Goal: Task Accomplishment & Management: Use online tool/utility

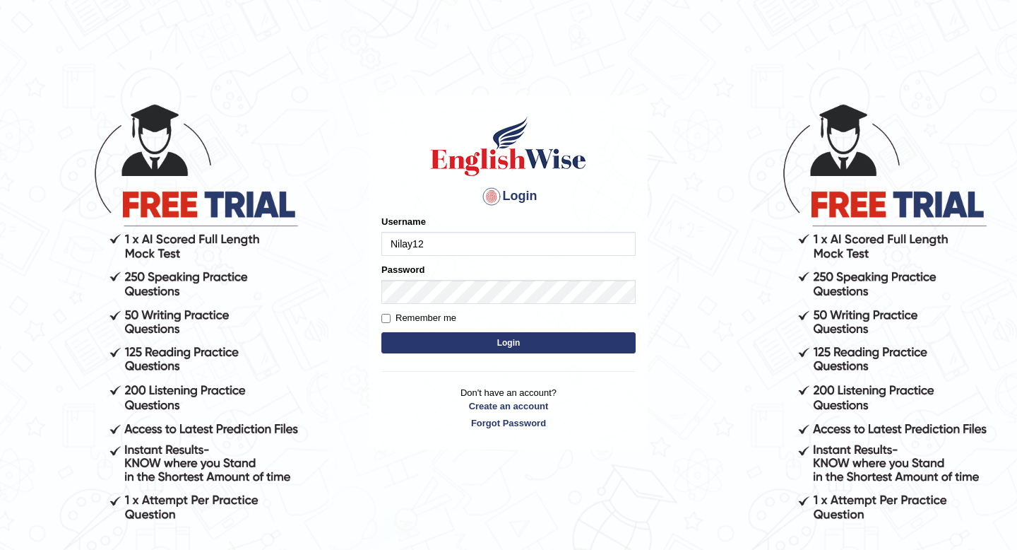
type input "Nilay12"
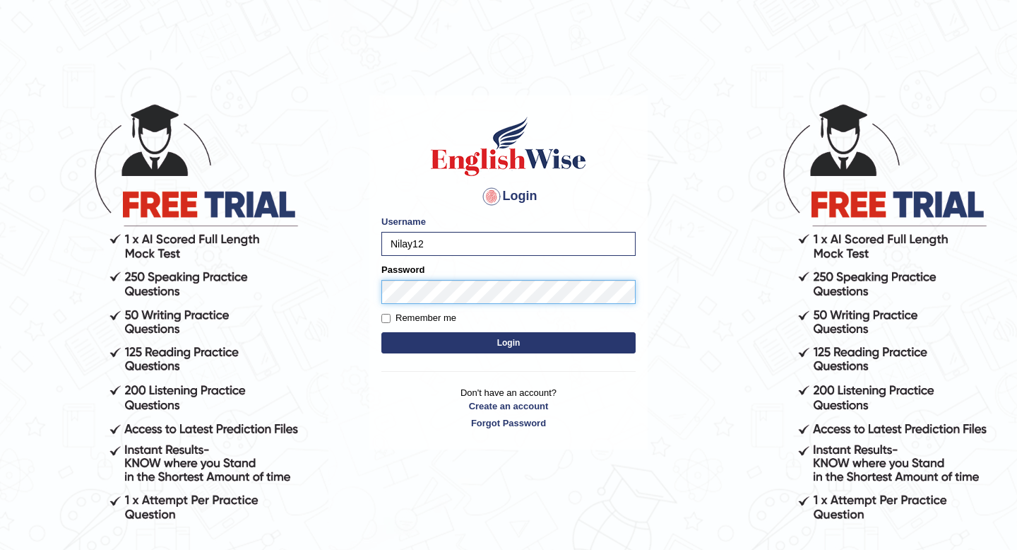
click at [381, 332] on button "Login" at bounding box center [508, 342] width 254 height 21
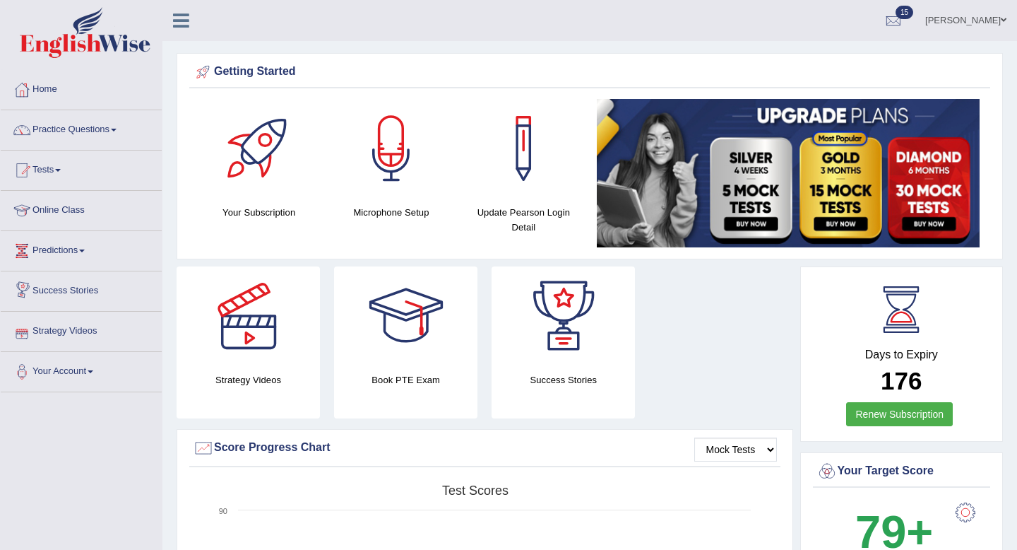
click at [99, 335] on link "Strategy Videos" at bounding box center [81, 329] width 161 height 35
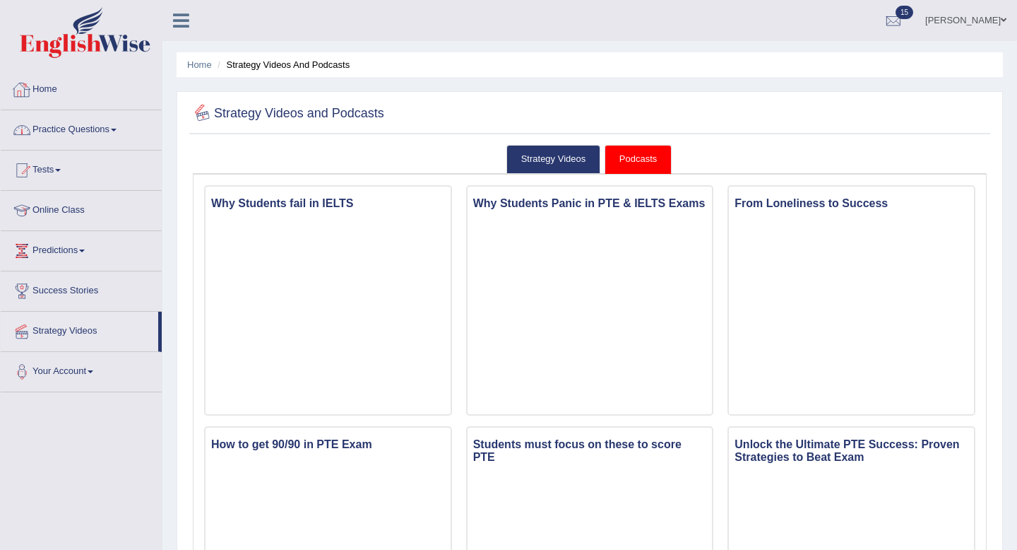
click at [66, 97] on link "Home" at bounding box center [81, 87] width 161 height 35
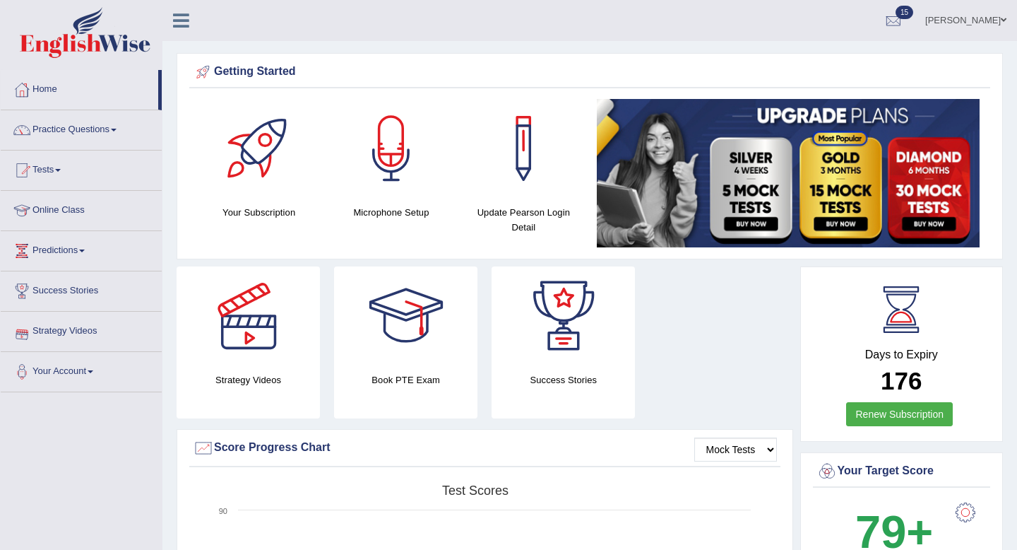
click at [56, 207] on link "Online Class" at bounding box center [81, 208] width 161 height 35
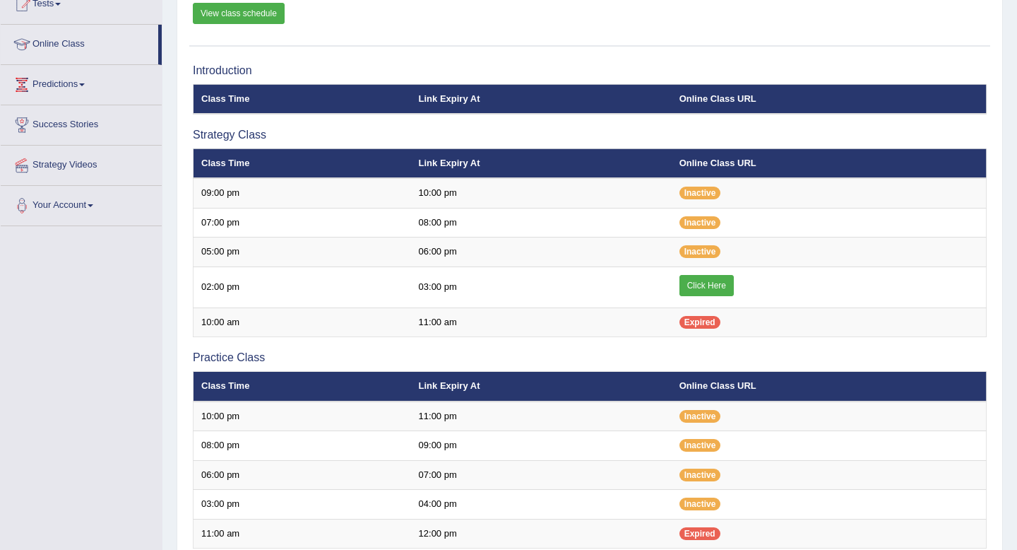
click at [610, 410] on td "11:00 pm" at bounding box center [541, 416] width 261 height 30
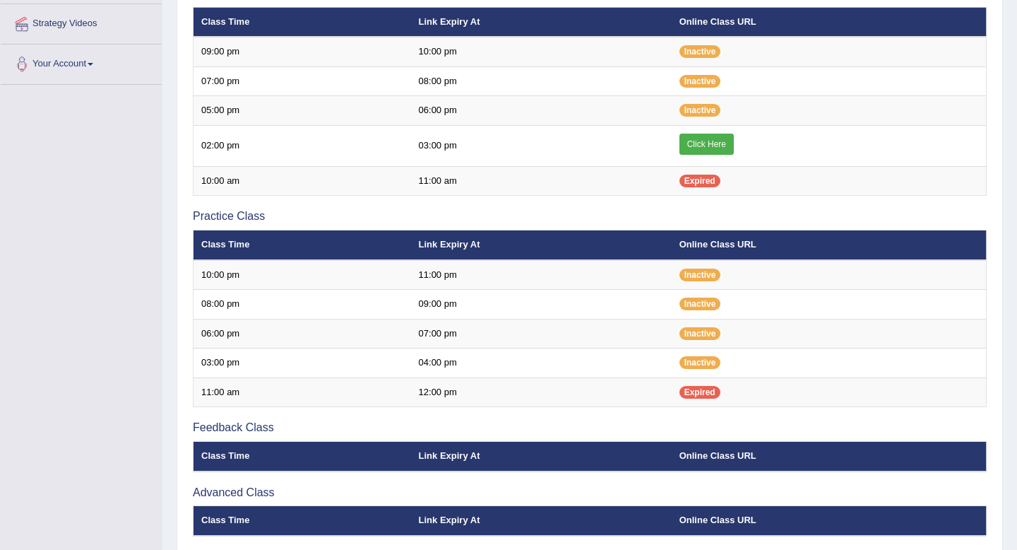
scroll to position [304, 0]
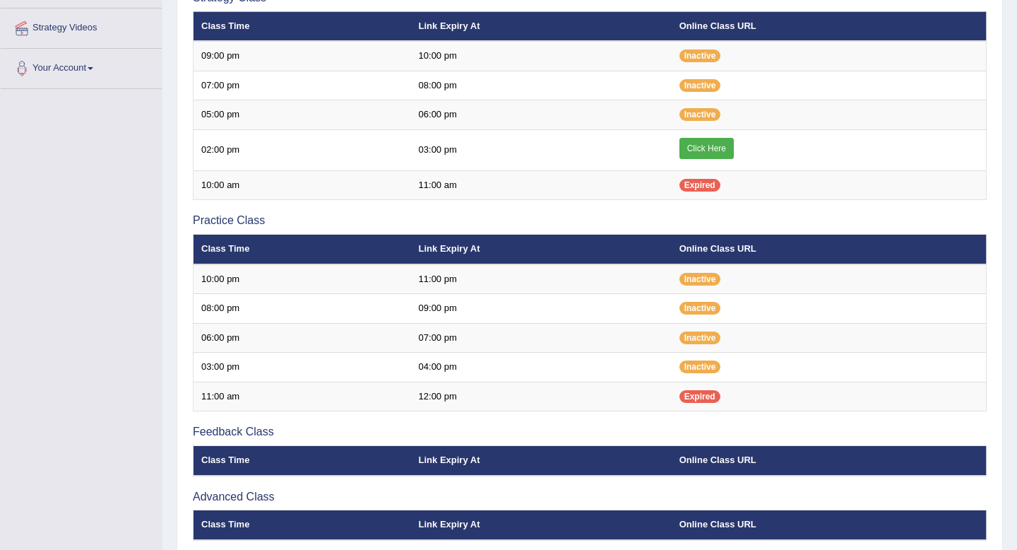
scroll to position [300, 0]
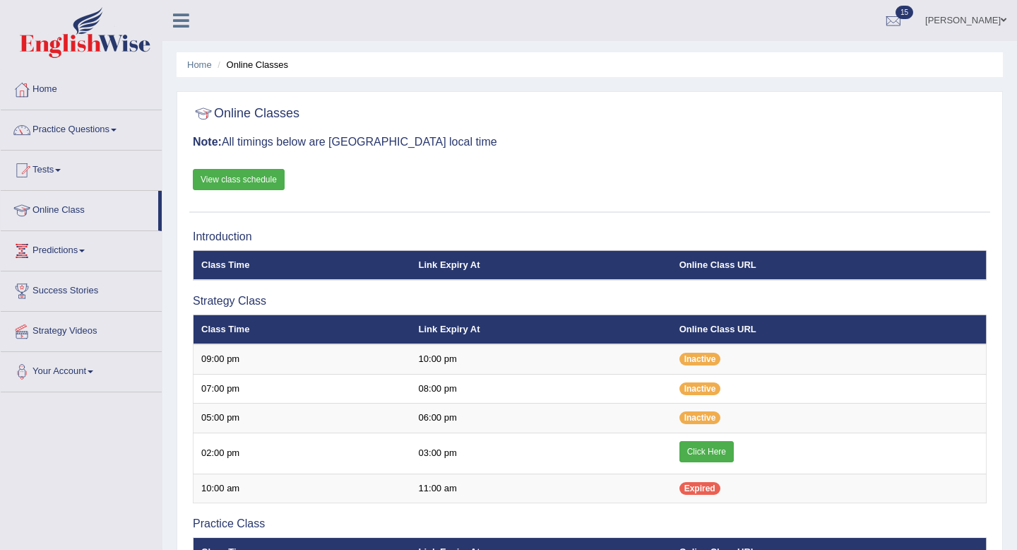
click at [268, 181] on link "View class schedule" at bounding box center [239, 179] width 92 height 21
click at [30, 90] on div at bounding box center [21, 89] width 21 height 21
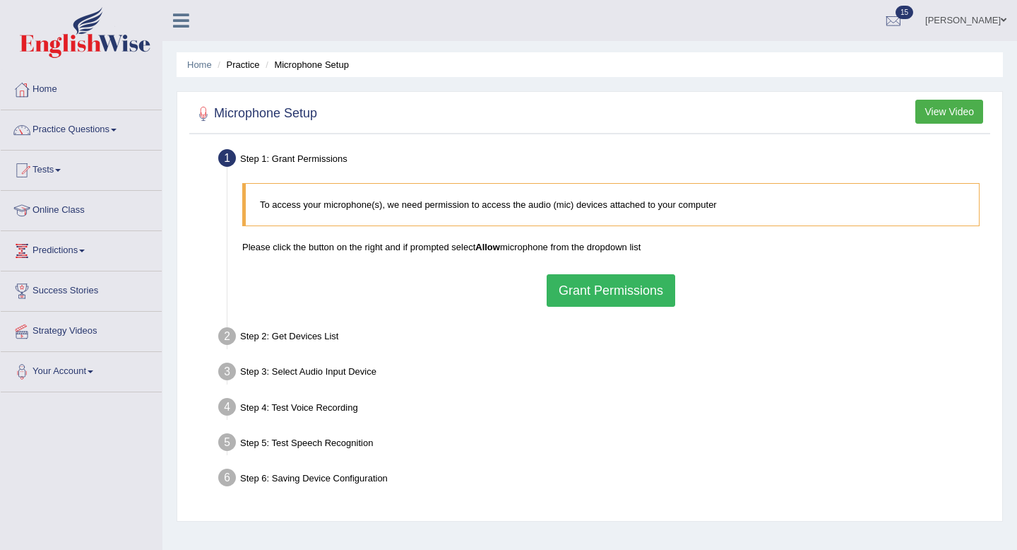
click at [604, 290] on button "Grant Permissions" at bounding box center [611, 290] width 129 height 32
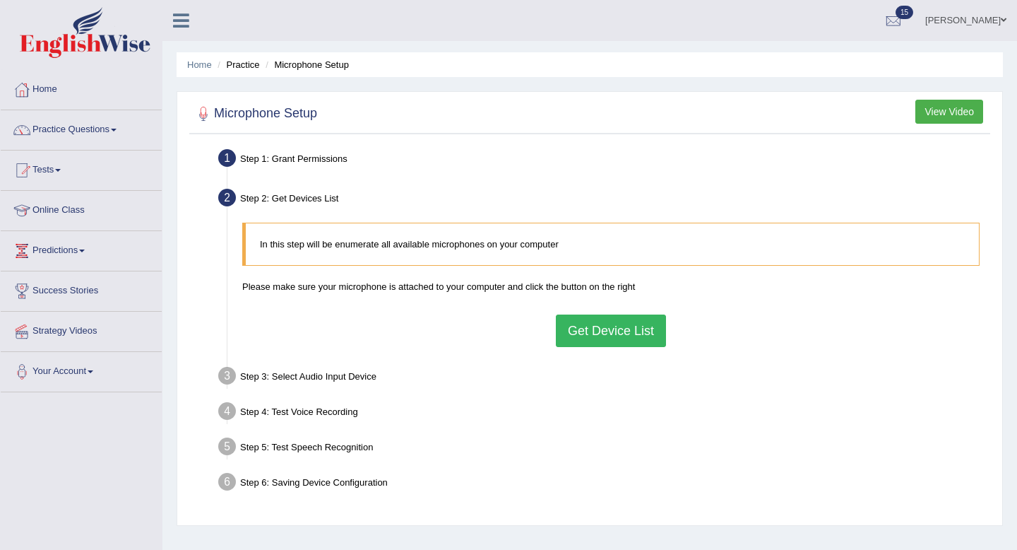
click at [597, 338] on button "Get Device List" at bounding box center [611, 330] width 110 height 32
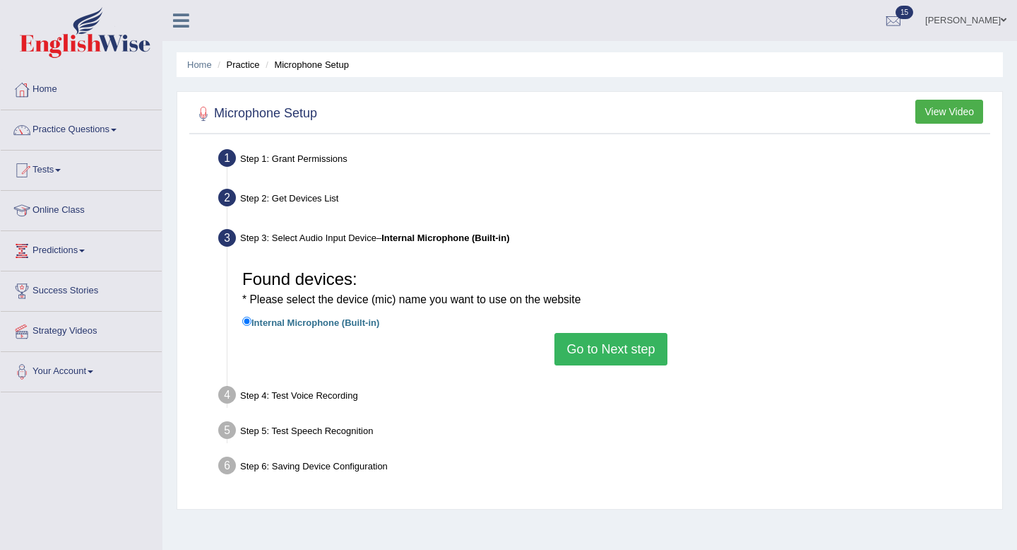
click at [579, 345] on button "Go to Next step" at bounding box center [611, 349] width 112 height 32
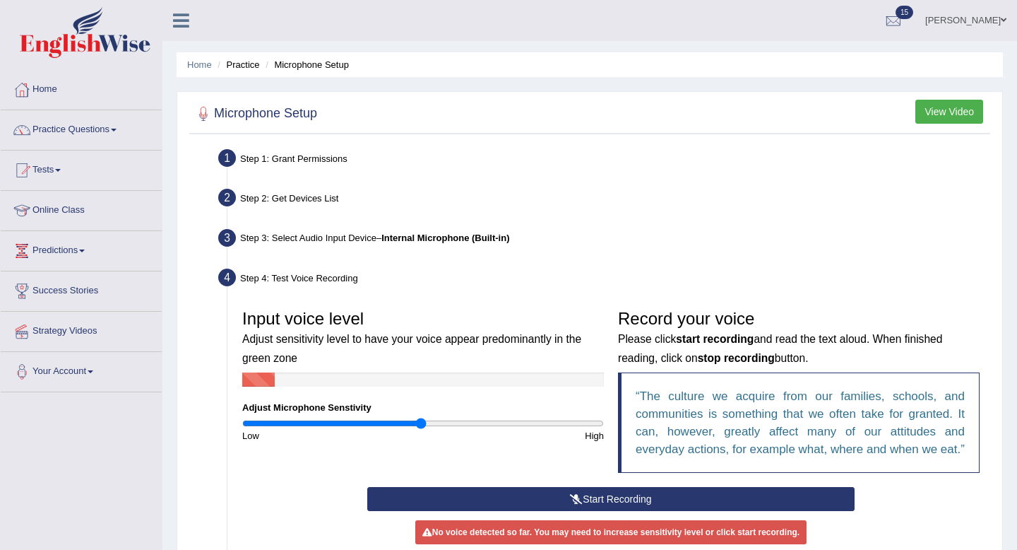
scroll to position [182, 0]
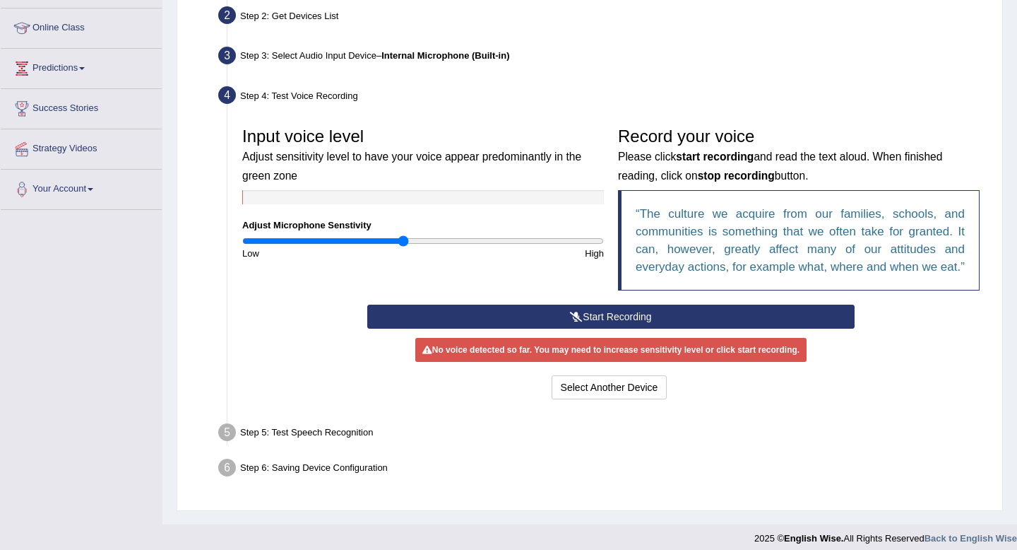
drag, startPoint x: 422, startPoint y: 244, endPoint x: 405, endPoint y: 245, distance: 16.3
click at [403, 245] on input "range" at bounding box center [423, 240] width 362 height 11
click at [610, 328] on button "Start Recording" at bounding box center [610, 316] width 487 height 24
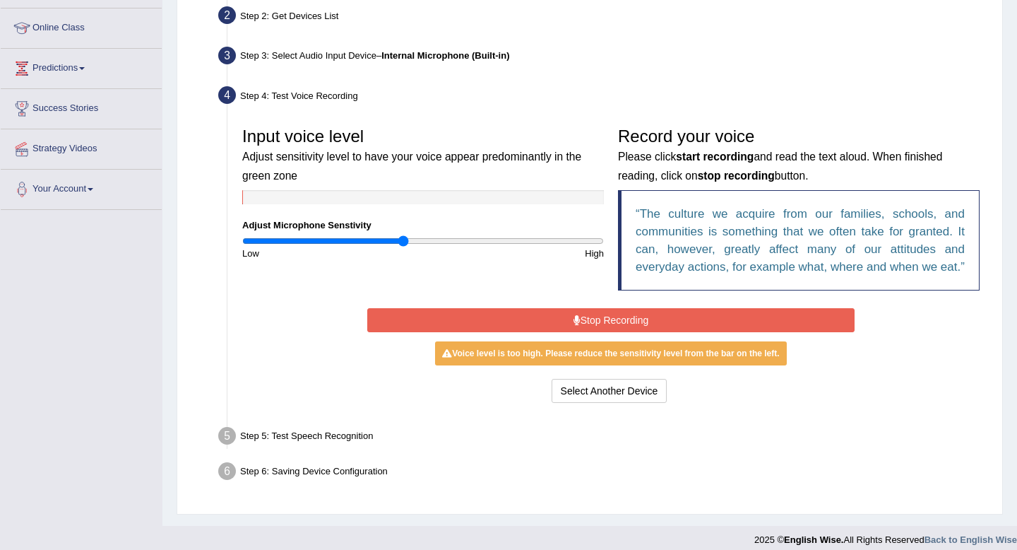
click at [615, 332] on button "Stop Recording" at bounding box center [610, 320] width 487 height 24
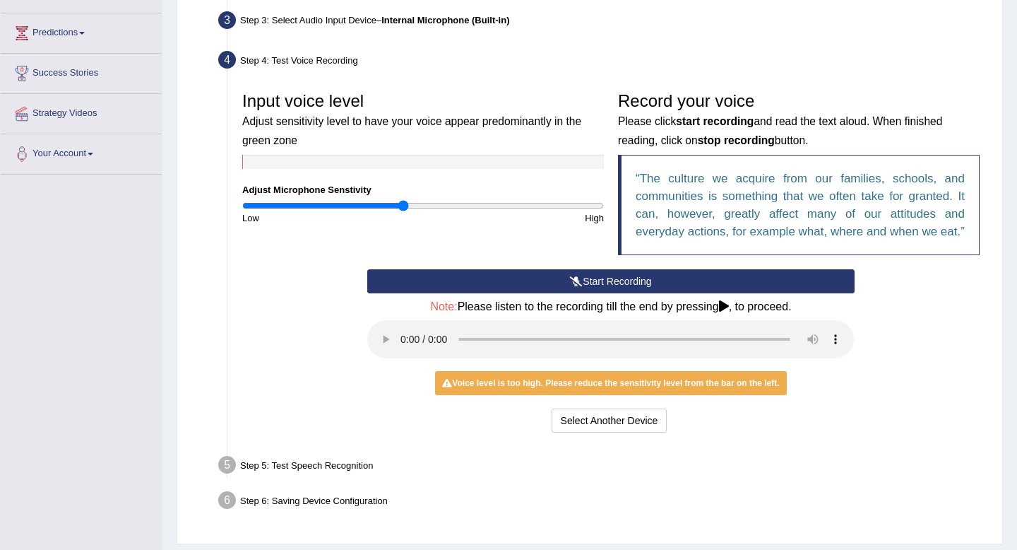
scroll to position [226, 0]
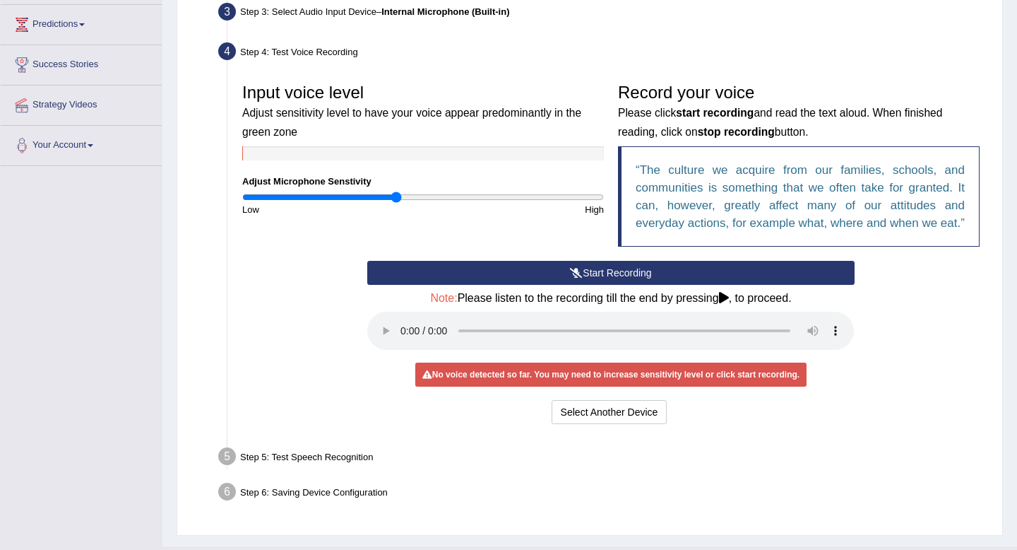
drag, startPoint x: 403, startPoint y: 201, endPoint x: 395, endPoint y: 201, distance: 7.8
type input "0.86"
click at [395, 201] on input "range" at bounding box center [423, 196] width 362 height 11
click at [609, 285] on button "Start Recording" at bounding box center [610, 273] width 487 height 24
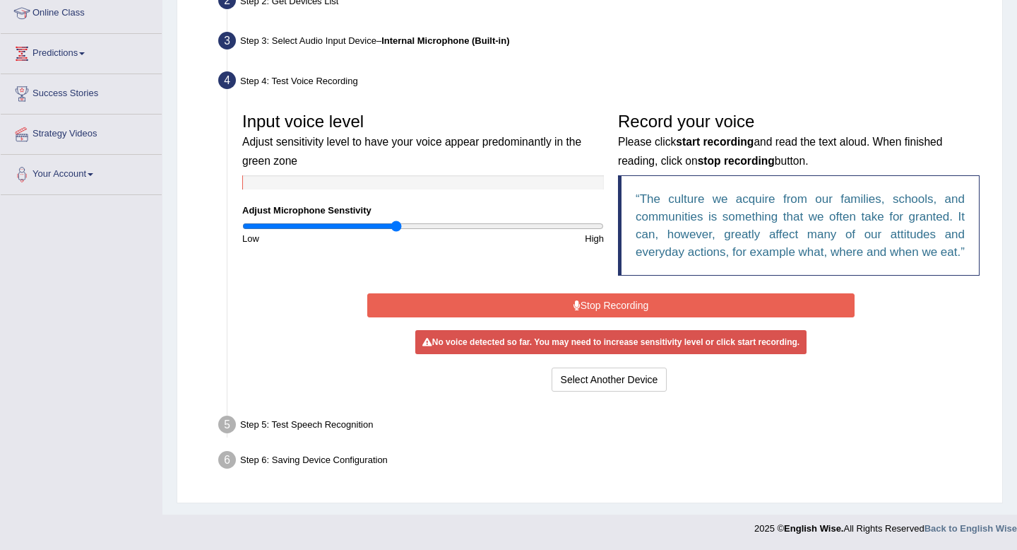
scroll to position [211, 0]
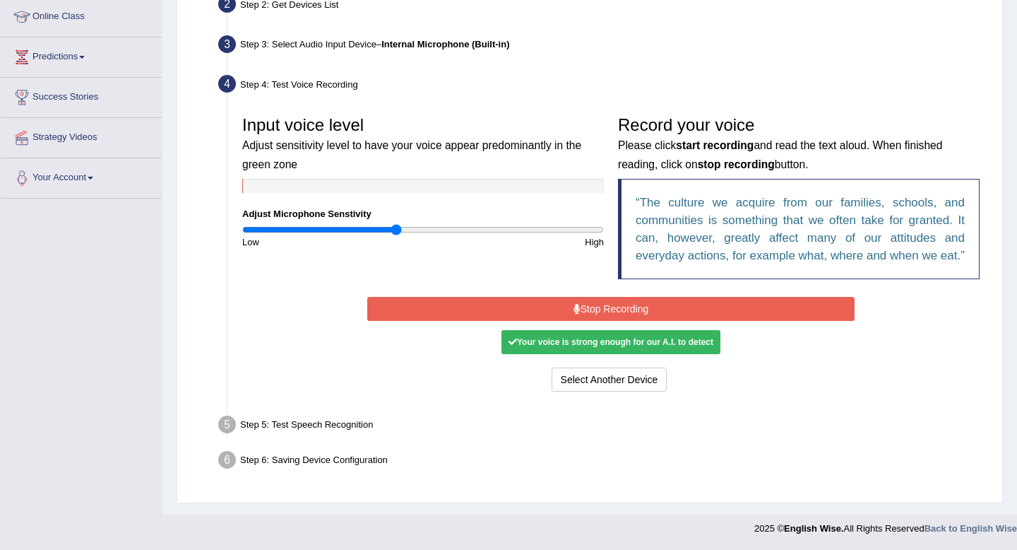
click at [596, 308] on button "Stop Recording" at bounding box center [610, 309] width 487 height 24
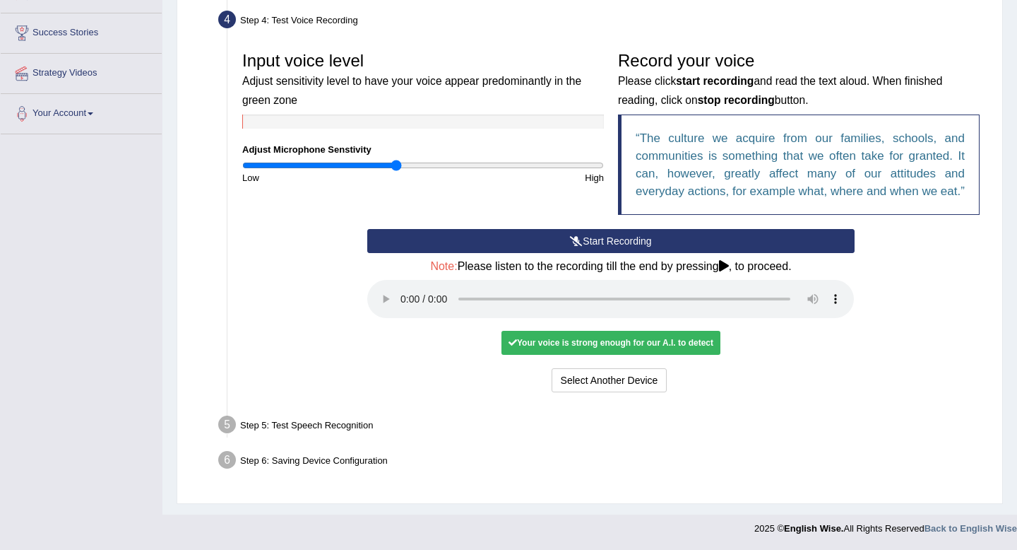
scroll to position [275, 0]
click at [645, 380] on button "Voice is ok. Go to Next step" at bounding box center [670, 380] width 140 height 24
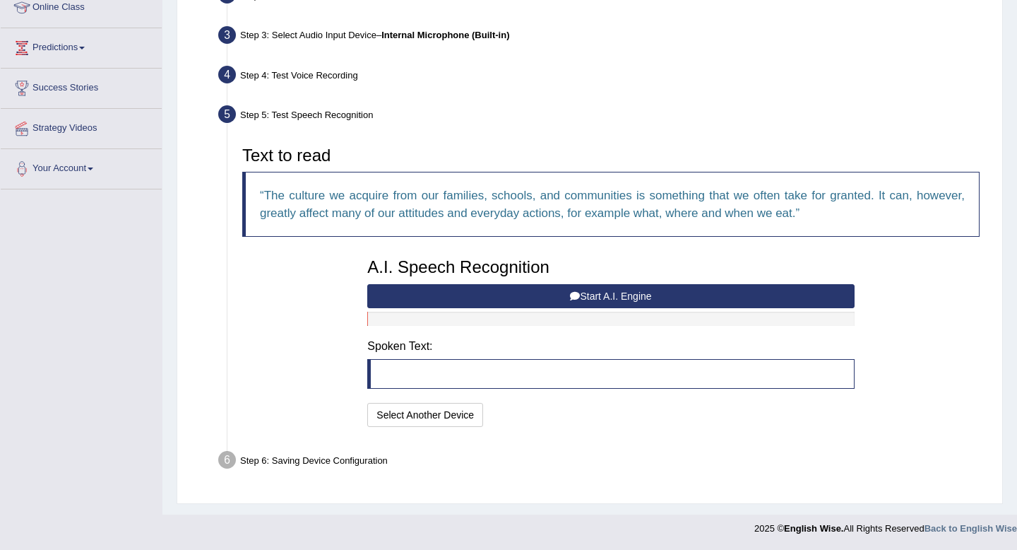
scroll to position [203, 0]
click at [555, 294] on button "Start A.I. Engine" at bounding box center [610, 296] width 487 height 24
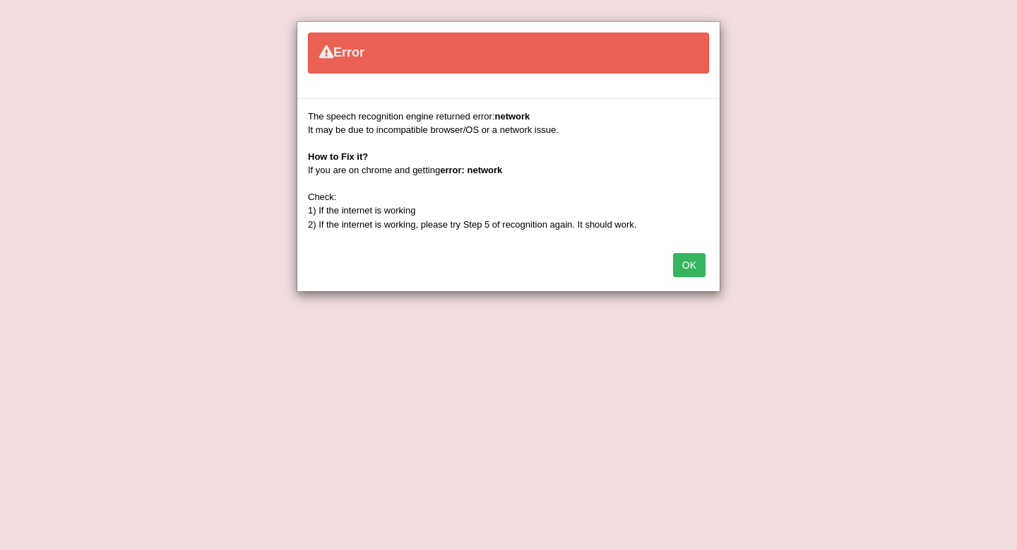
click at [690, 263] on button "OK" at bounding box center [689, 265] width 32 height 24
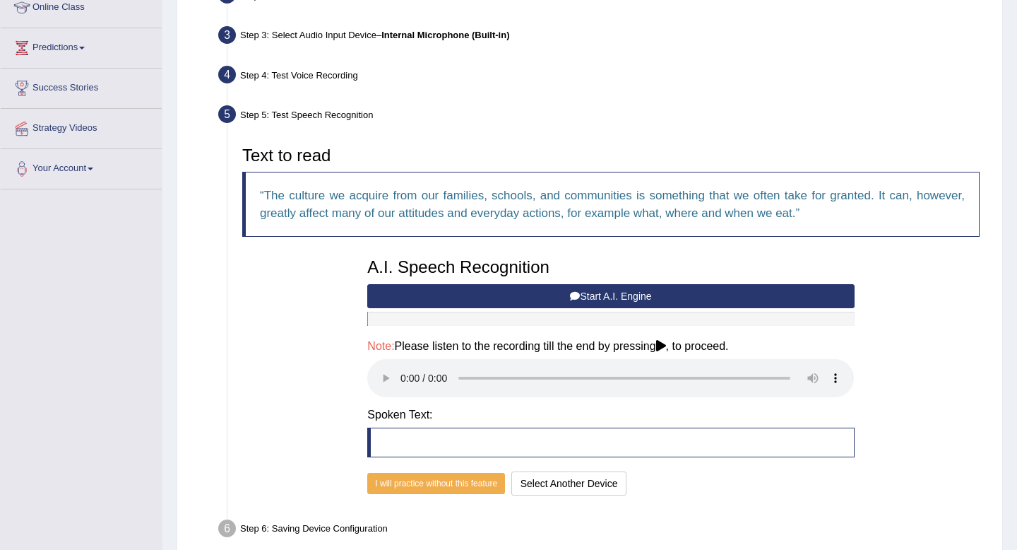
click at [612, 295] on button "Start A.I. Engine" at bounding box center [610, 296] width 487 height 24
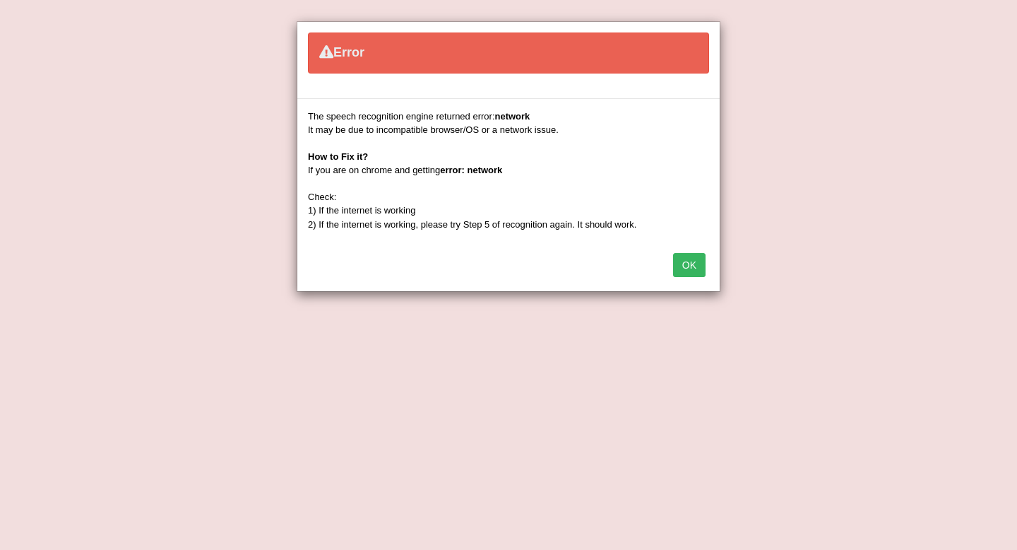
click at [692, 268] on button "OK" at bounding box center [689, 265] width 32 height 24
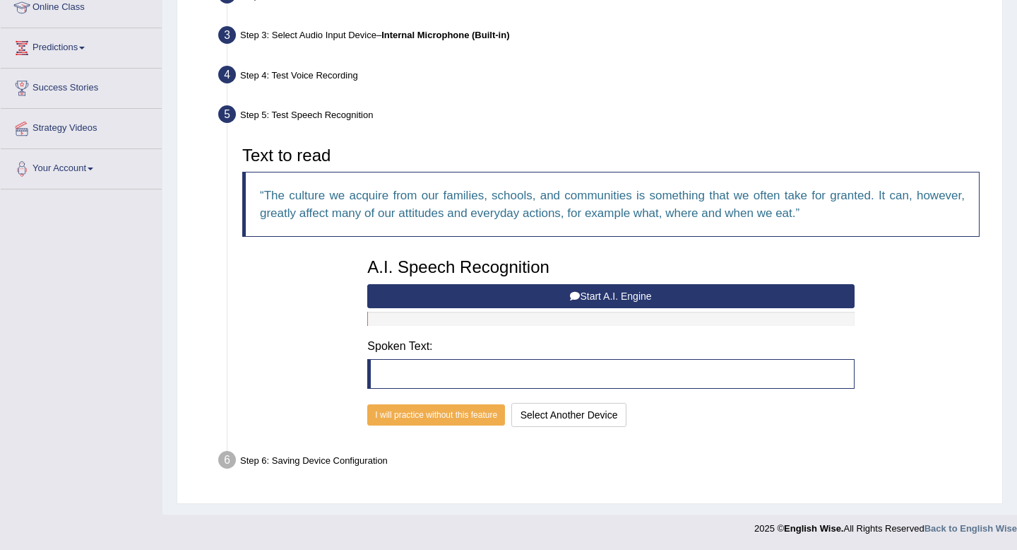
click at [894, 90] on div "Step 4: Test Voice Recording" at bounding box center [604, 76] width 784 height 31
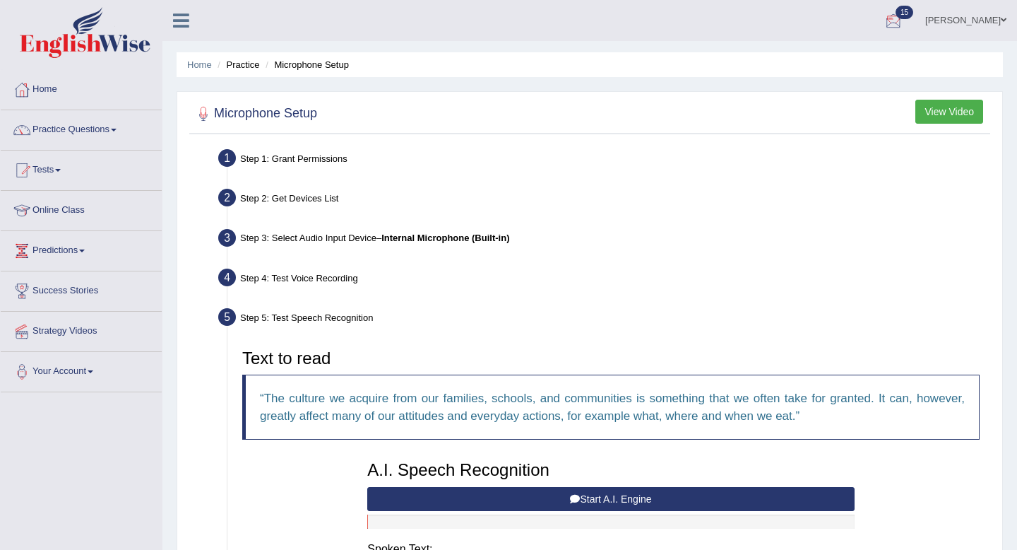
click at [904, 27] on div at bounding box center [893, 21] width 21 height 21
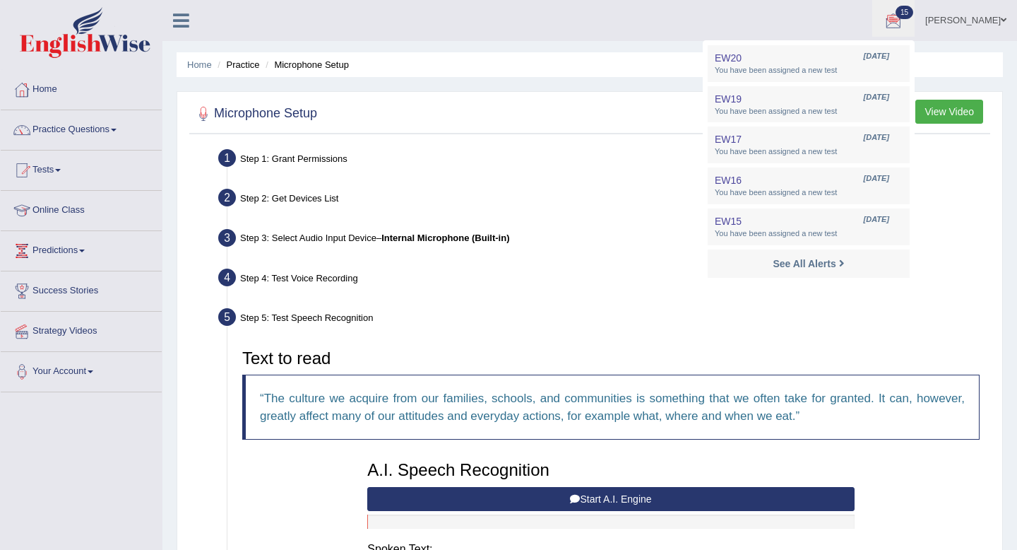
click at [904, 27] on div at bounding box center [893, 21] width 21 height 21
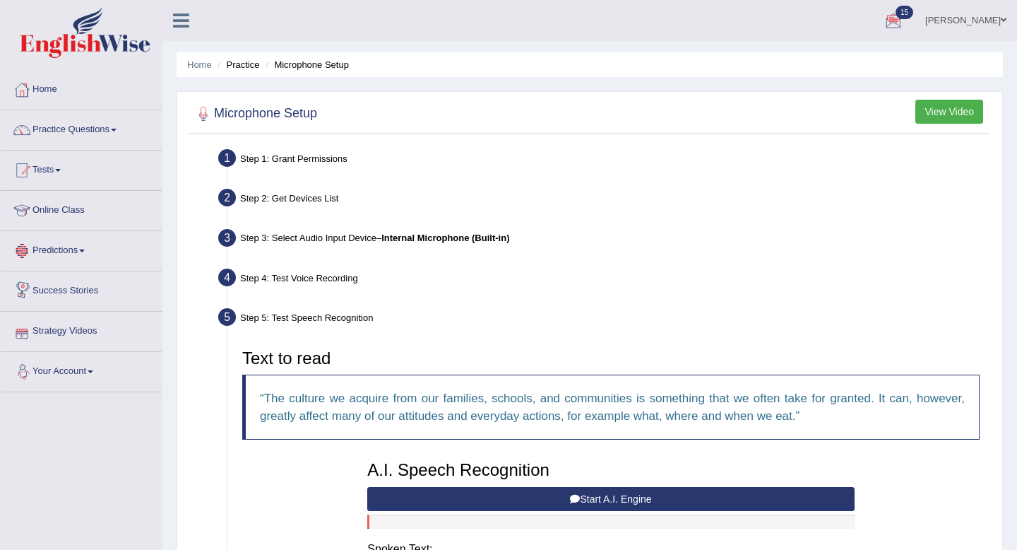
click at [88, 368] on link "Your Account" at bounding box center [81, 369] width 161 height 35
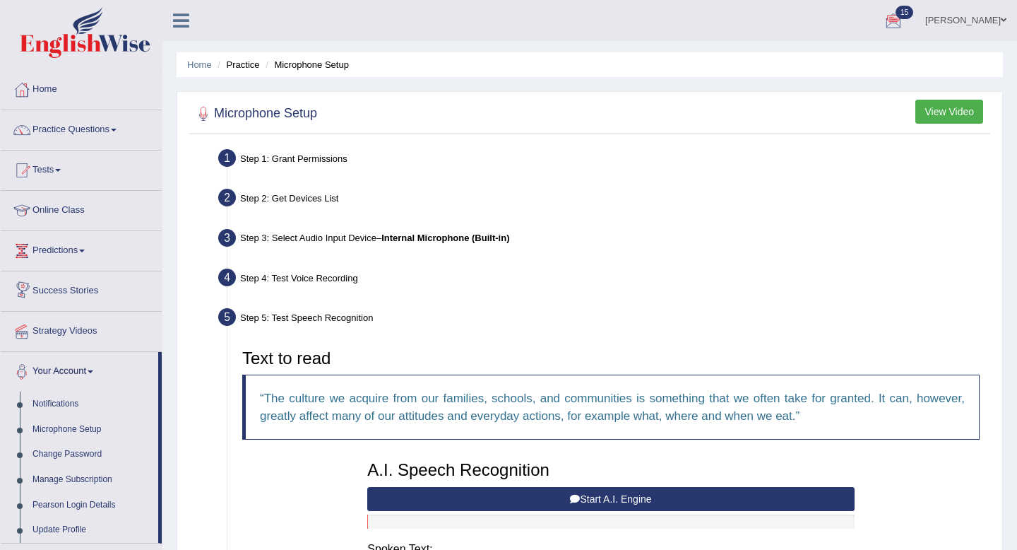
click at [1004, 25] on link "Nilay chopra" at bounding box center [966, 18] width 102 height 37
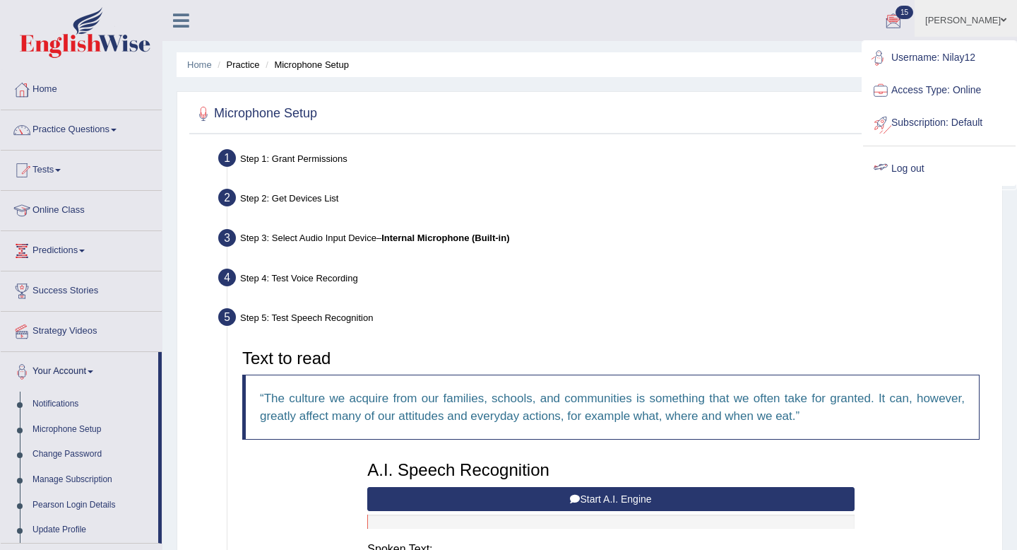
click at [913, 164] on link "Log out" at bounding box center [939, 169] width 153 height 32
